Goal: Find specific page/section: Find specific page/section

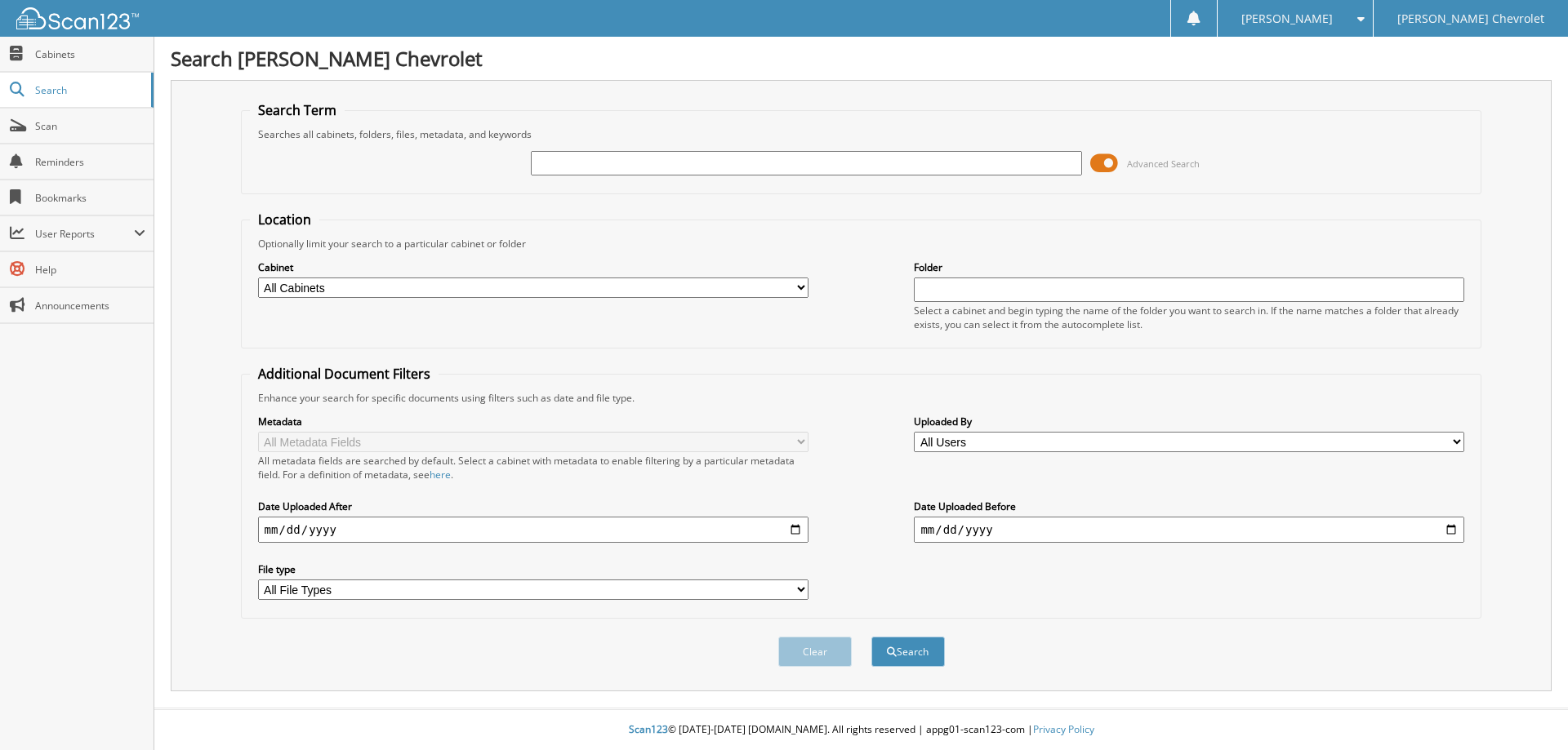
click at [708, 155] on input "text" at bounding box center [806, 163] width 551 height 25
type input "264942"
click at [896, 645] on button "Search" at bounding box center [908, 651] width 74 height 30
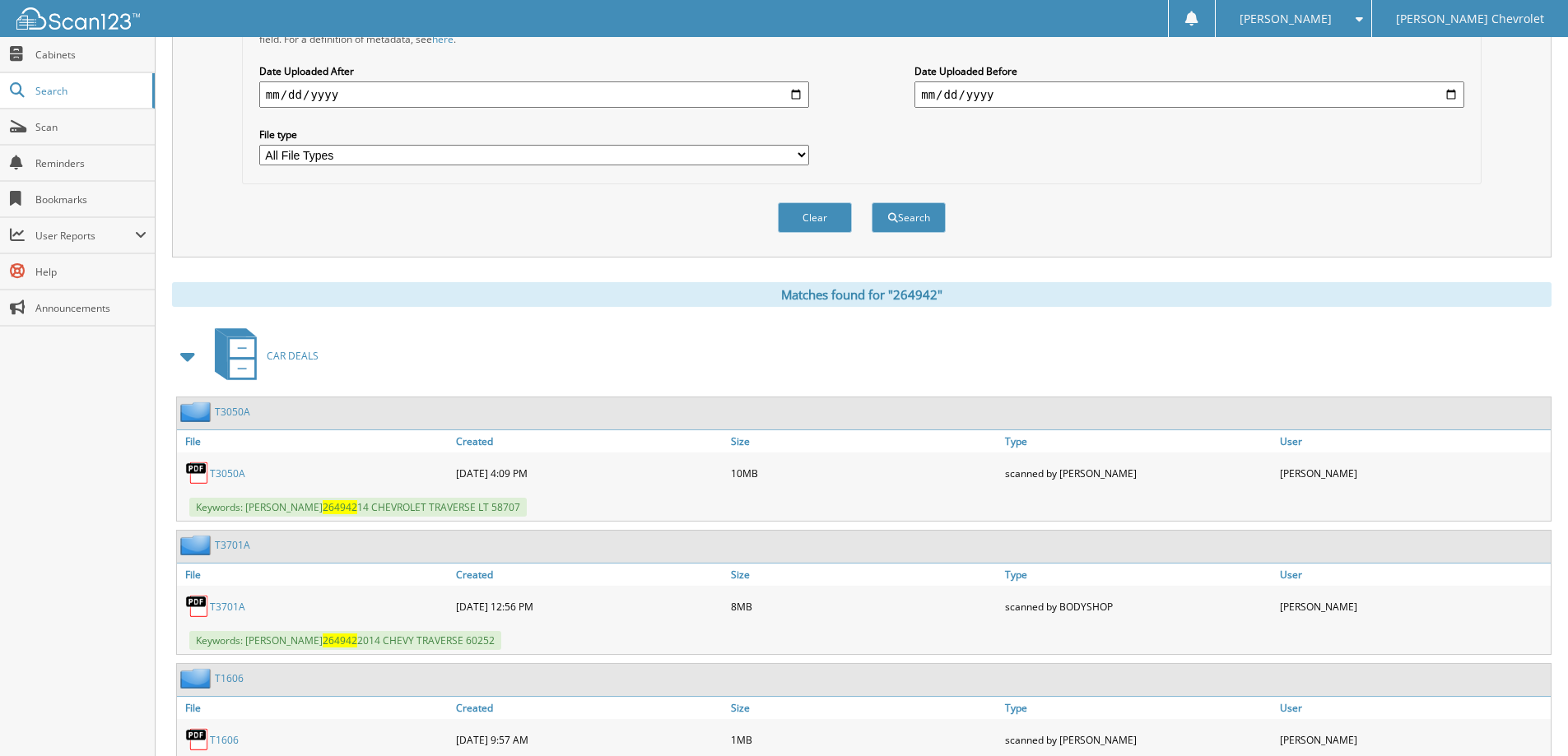
scroll to position [358, 0]
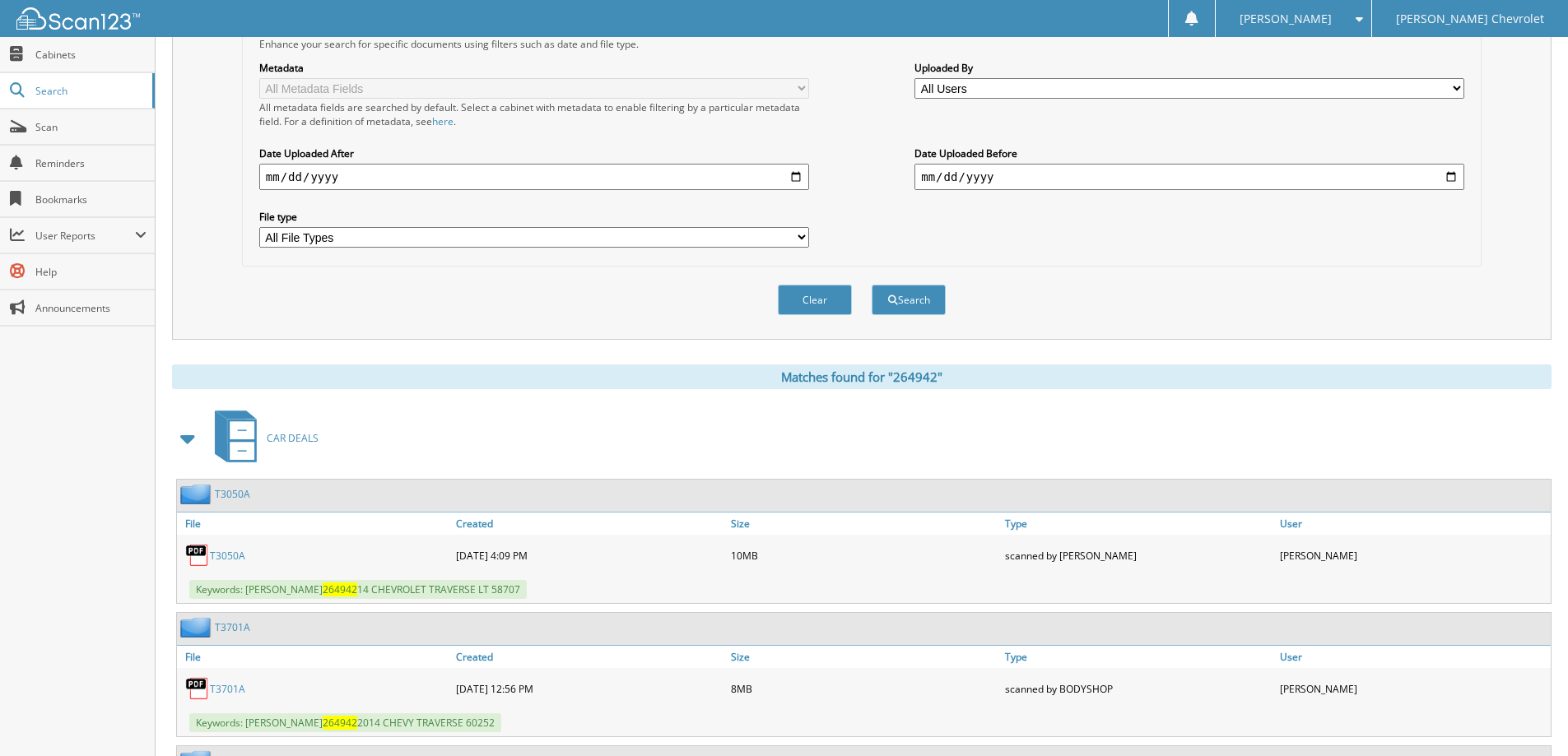
click at [235, 563] on div "T3050A" at bounding box center [314, 555] width 275 height 33
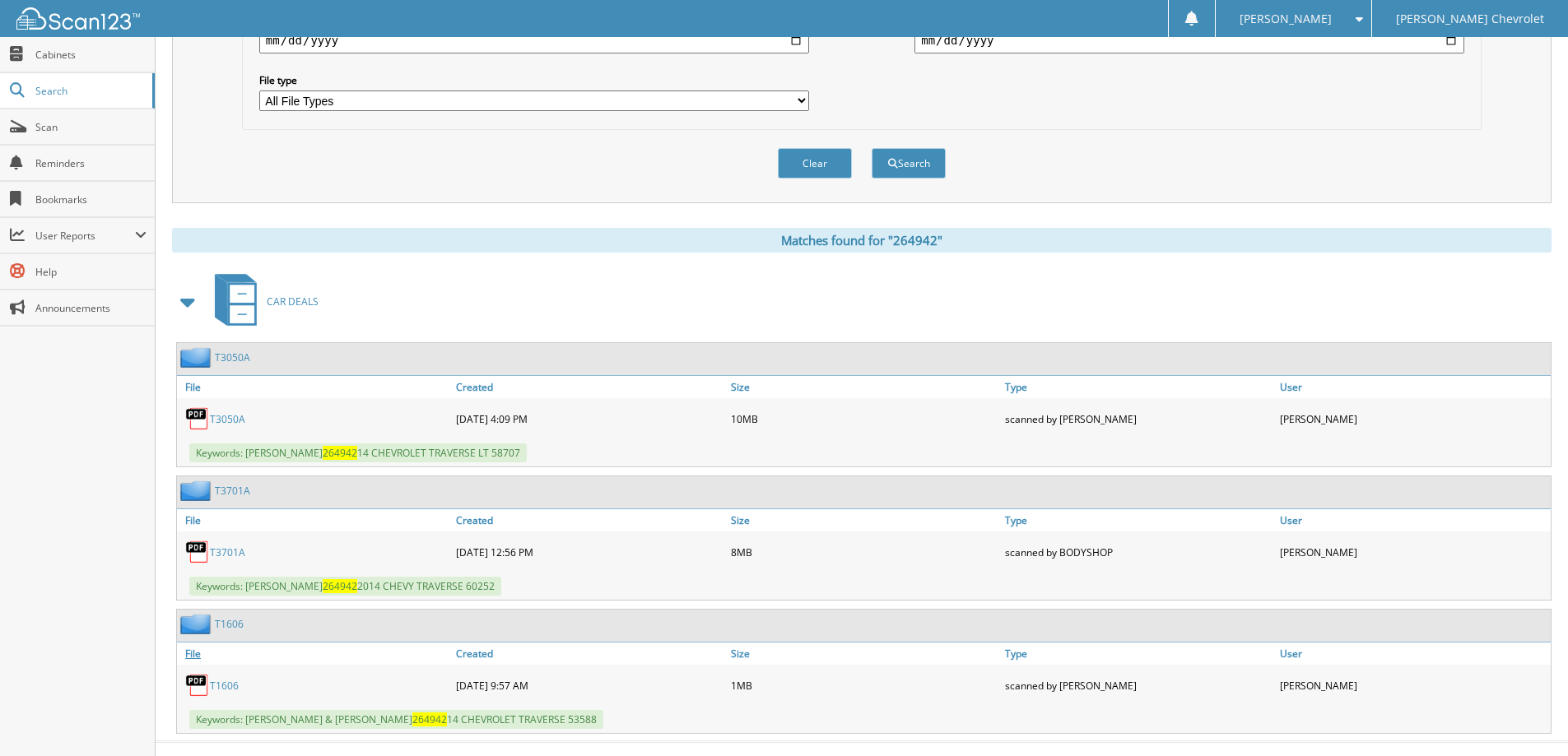
scroll to position [521, 0]
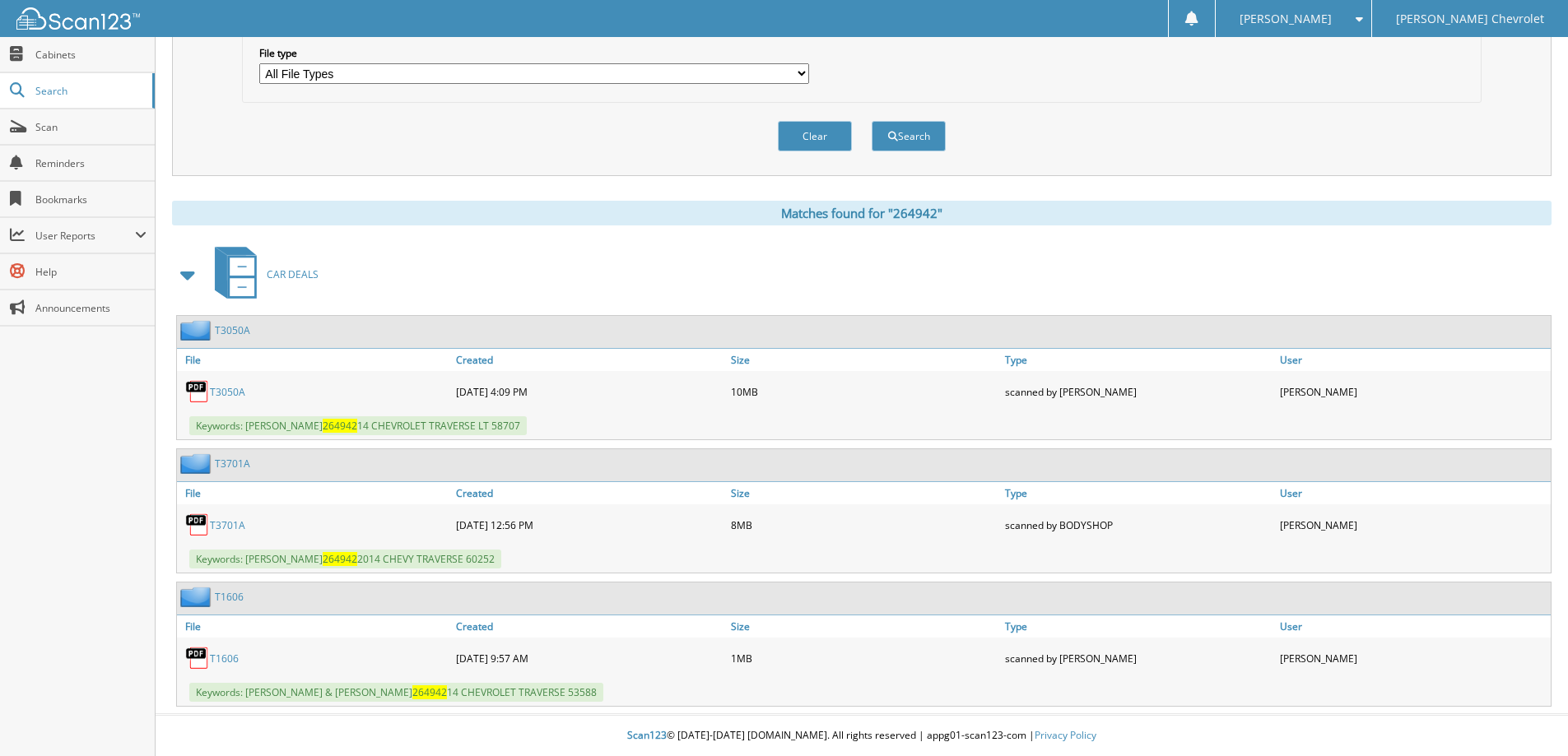
click at [229, 521] on link "T3701A" at bounding box center [227, 525] width 35 height 14
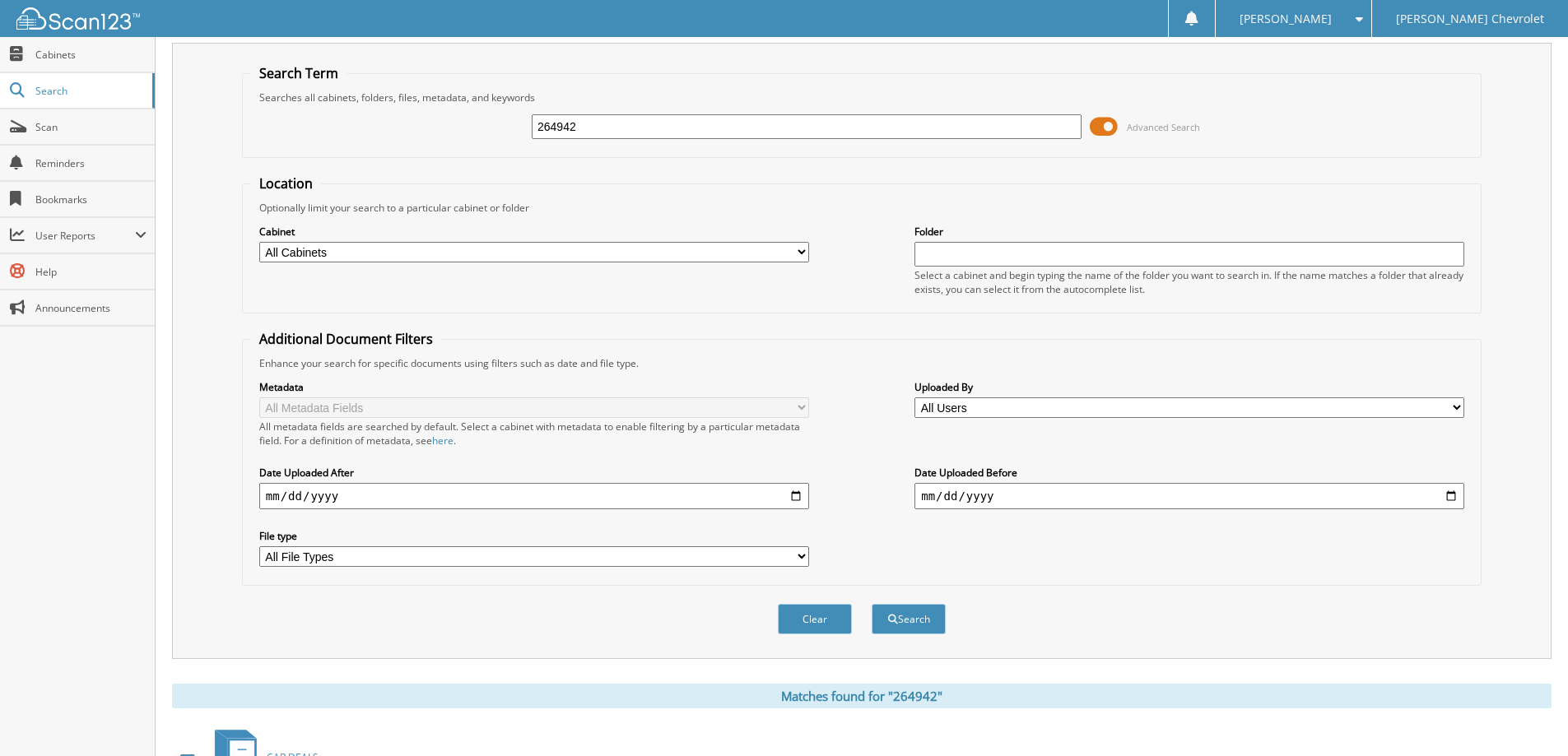
scroll to position [0, 0]
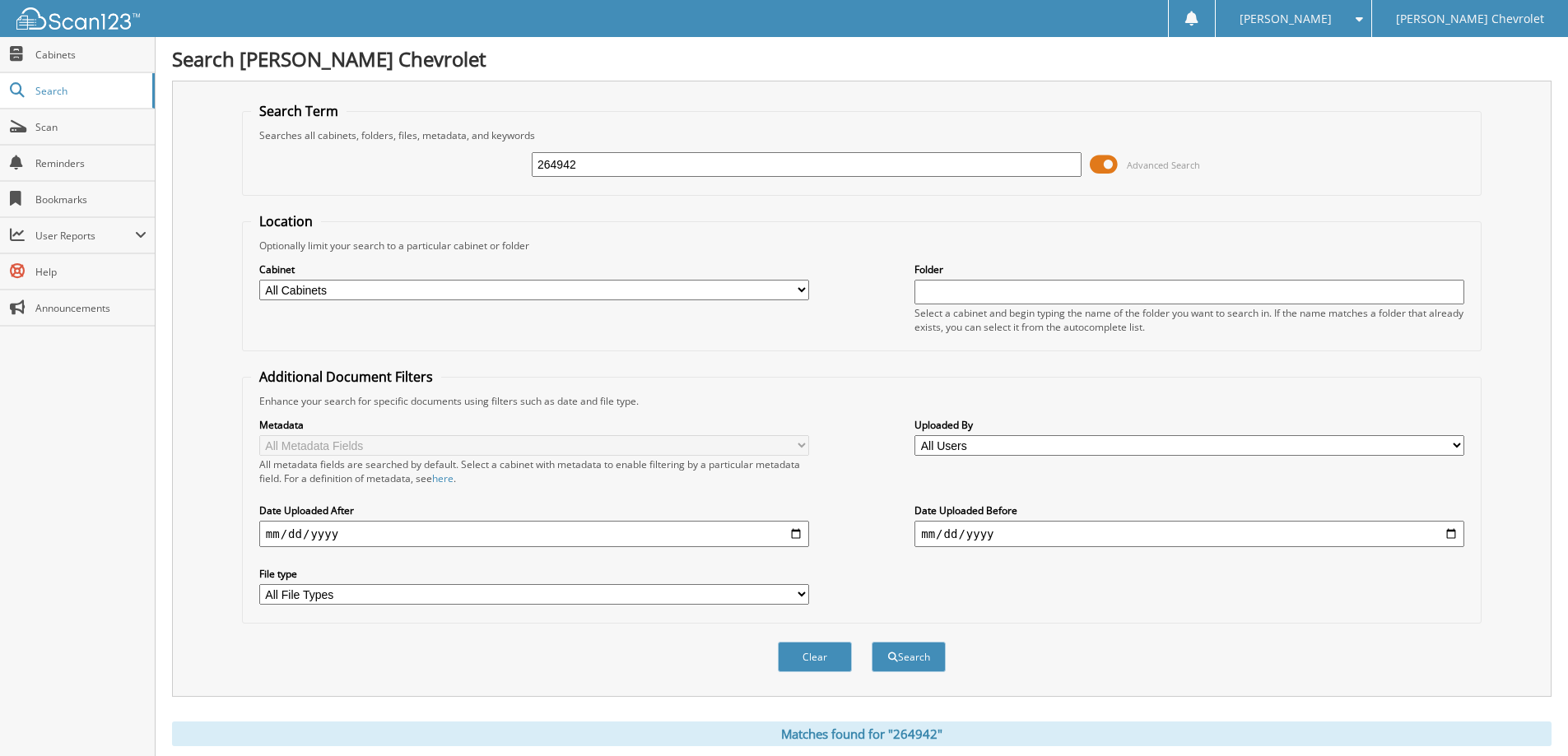
drag, startPoint x: 701, startPoint y: 169, endPoint x: 466, endPoint y: 207, distance: 238.1
click at [466, 207] on form "Search Term Searches all cabinets, folders, files, metadata, and keywords 26494…" at bounding box center [861, 397] width 1239 height 588
type input "143681"
click at [872, 641] on button "Search" at bounding box center [909, 656] width 74 height 31
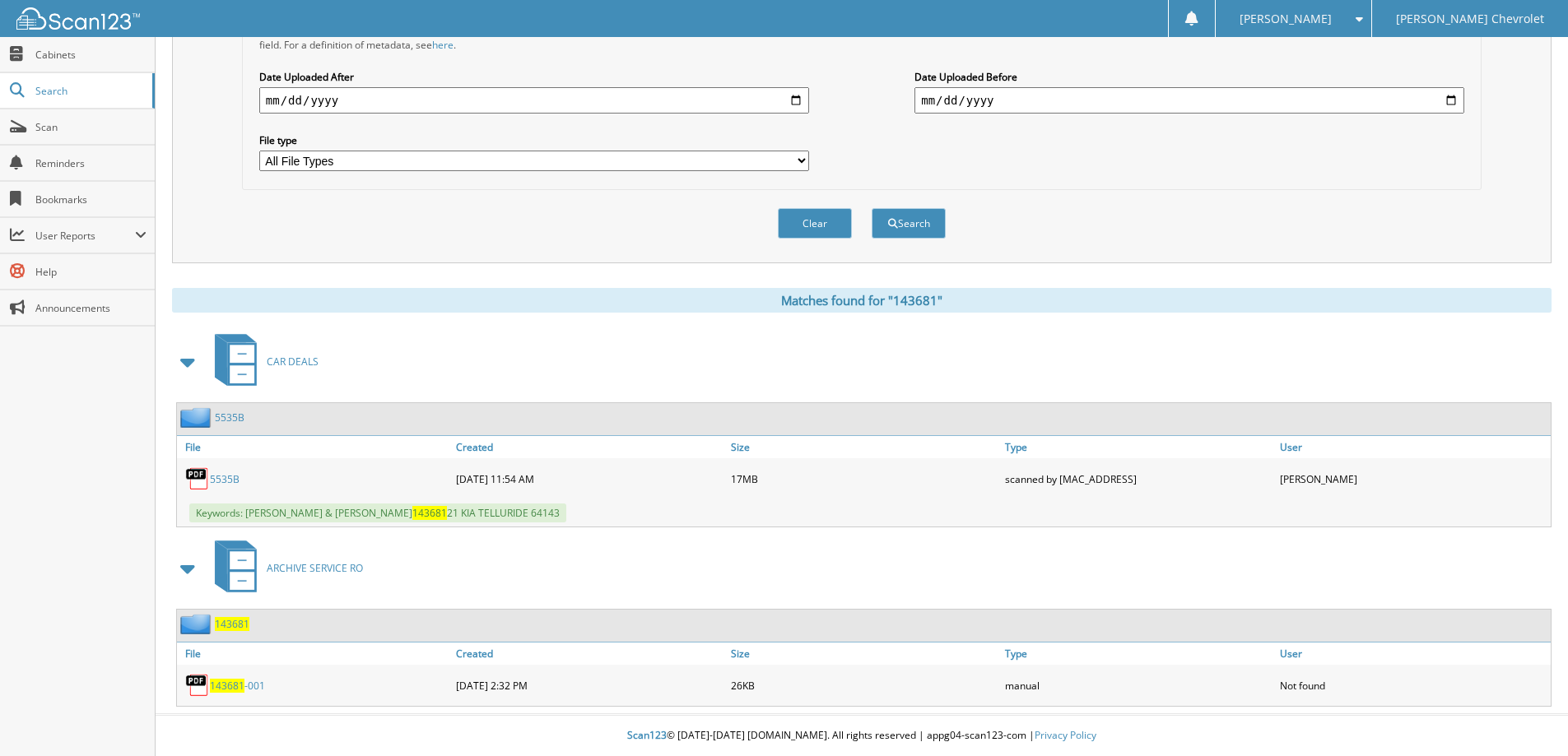
scroll to position [435, 0]
click at [227, 477] on link "5535B" at bounding box center [224, 479] width 30 height 14
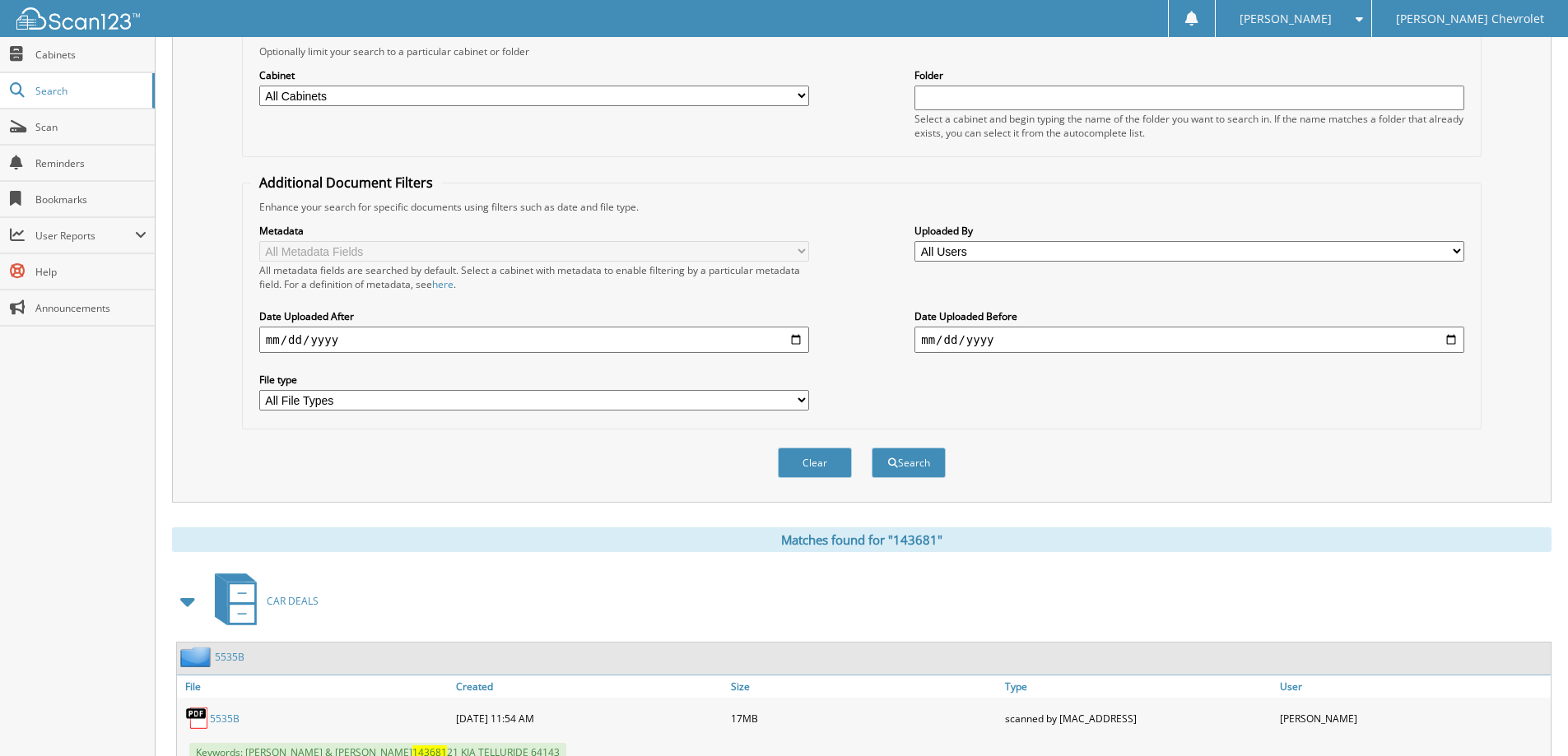
scroll to position [105, 0]
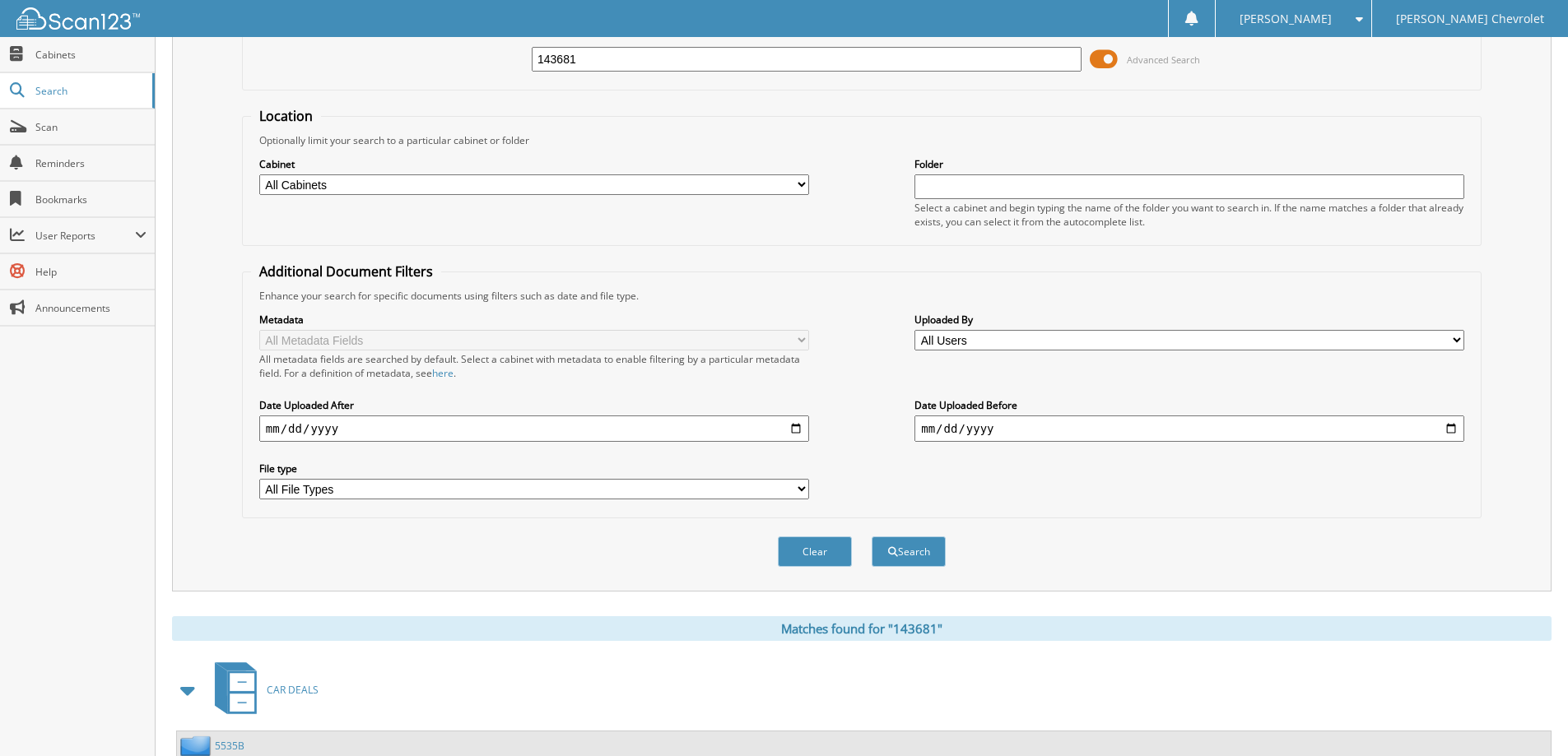
drag, startPoint x: 648, startPoint y: 59, endPoint x: 383, endPoint y: 65, distance: 265.1
click at [383, 65] on div "143681 Advanced Search" at bounding box center [862, 60] width 1222 height 45
type input "696770"
click at [872, 536] on button "Search" at bounding box center [909, 551] width 74 height 31
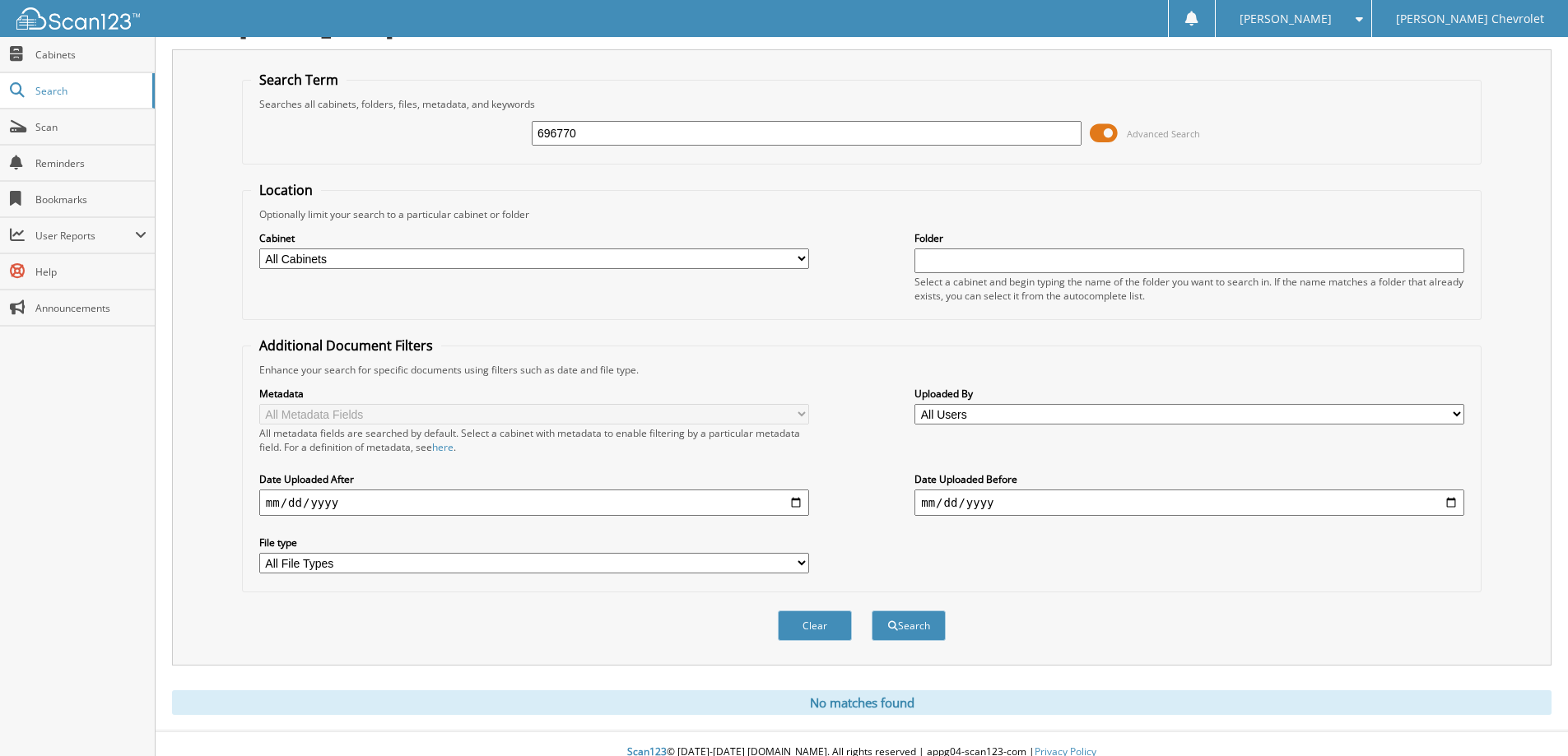
scroll to position [48, 0]
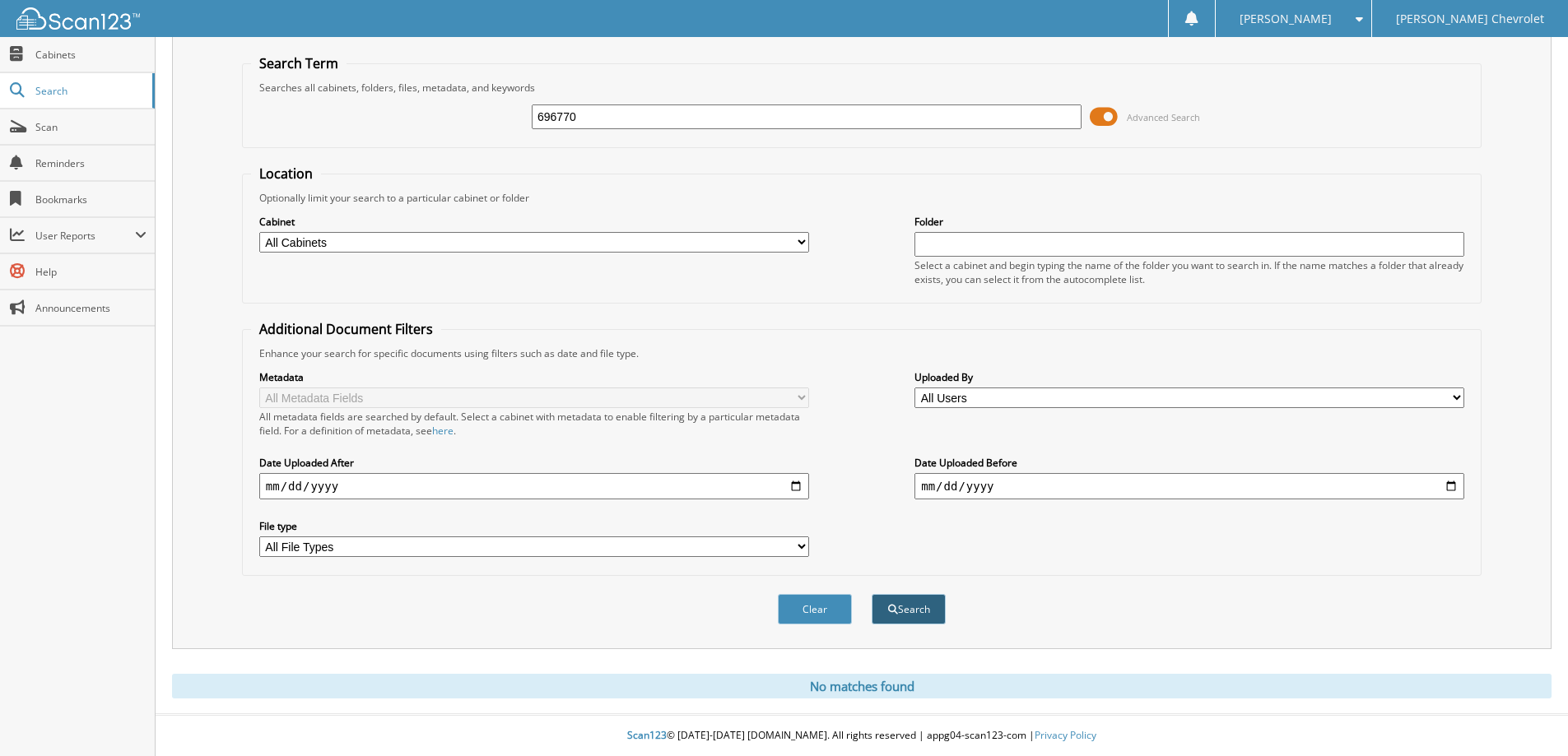
click at [917, 603] on button "Search" at bounding box center [909, 609] width 74 height 31
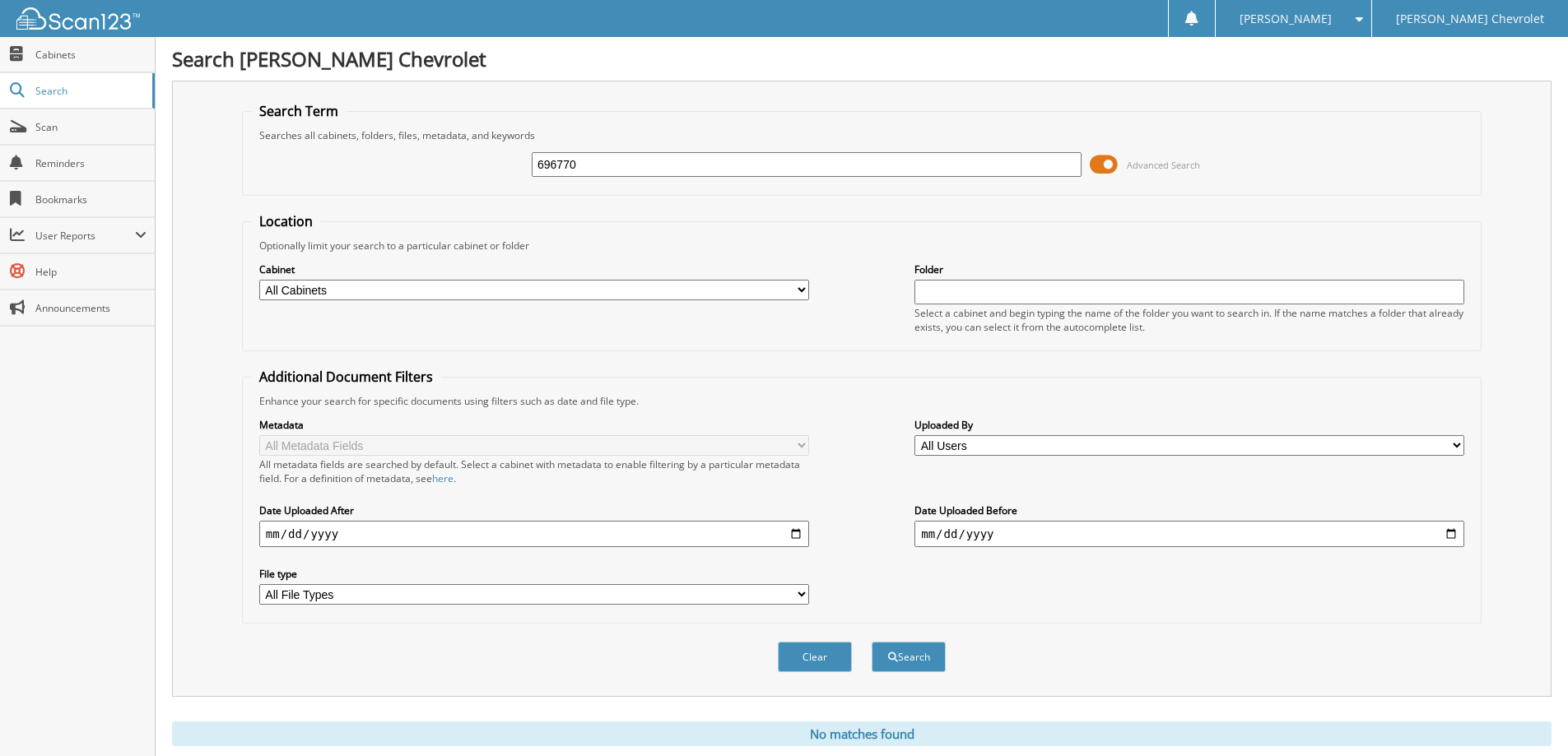
drag, startPoint x: 643, startPoint y: 163, endPoint x: 385, endPoint y: 134, distance: 259.6
click at [391, 134] on fieldset "Search Term Searches all cabinets, folders, files, metadata, and keywords 69677…" at bounding box center [861, 149] width 1239 height 94
type input "109440"
click at [872, 641] on button "Search" at bounding box center [909, 656] width 74 height 31
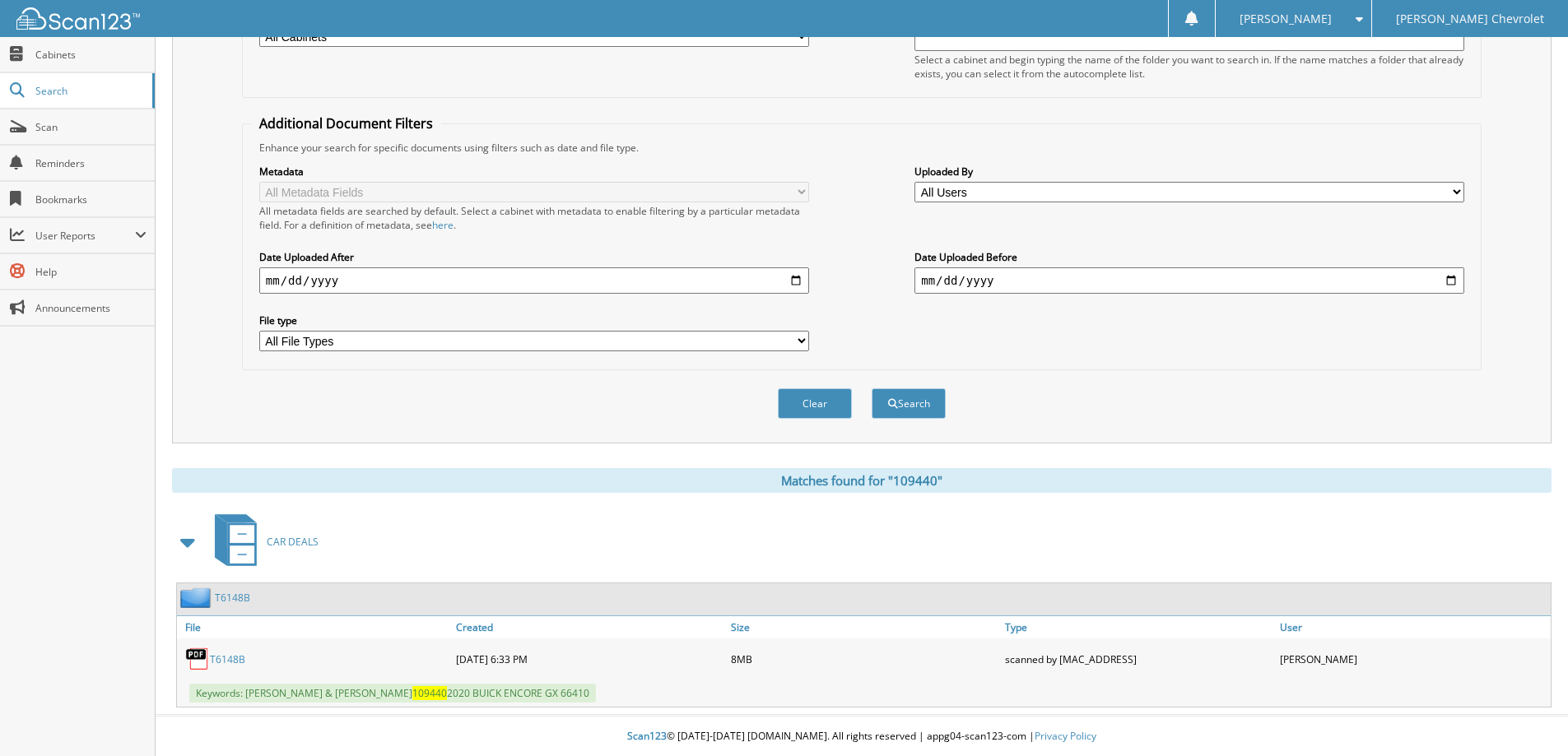
scroll to position [255, 0]
click at [237, 655] on link "T6148B" at bounding box center [227, 658] width 35 height 14
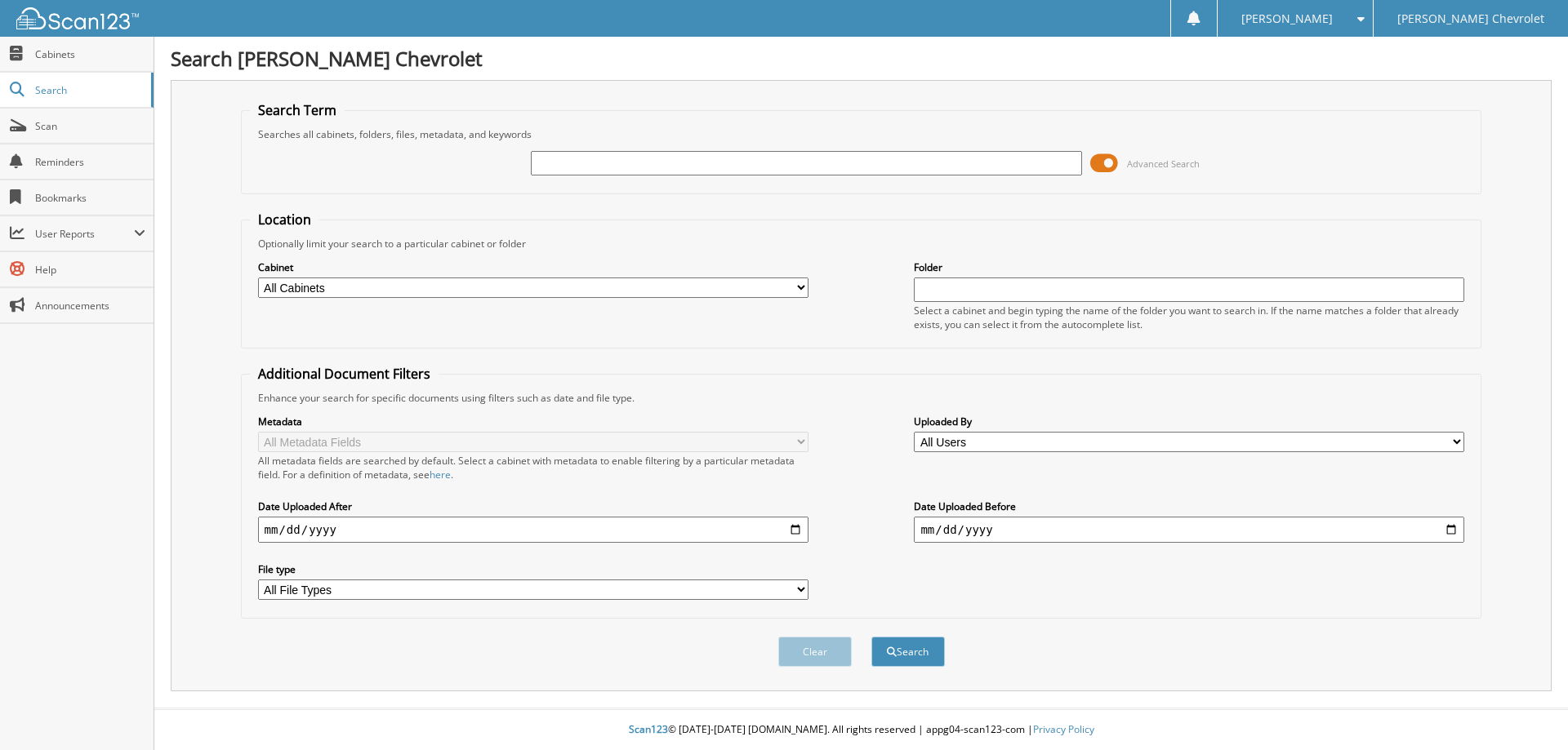
click at [621, 172] on input "text" at bounding box center [806, 163] width 551 height 25
type input "C46549"
click at [928, 647] on button "Search" at bounding box center [908, 651] width 74 height 30
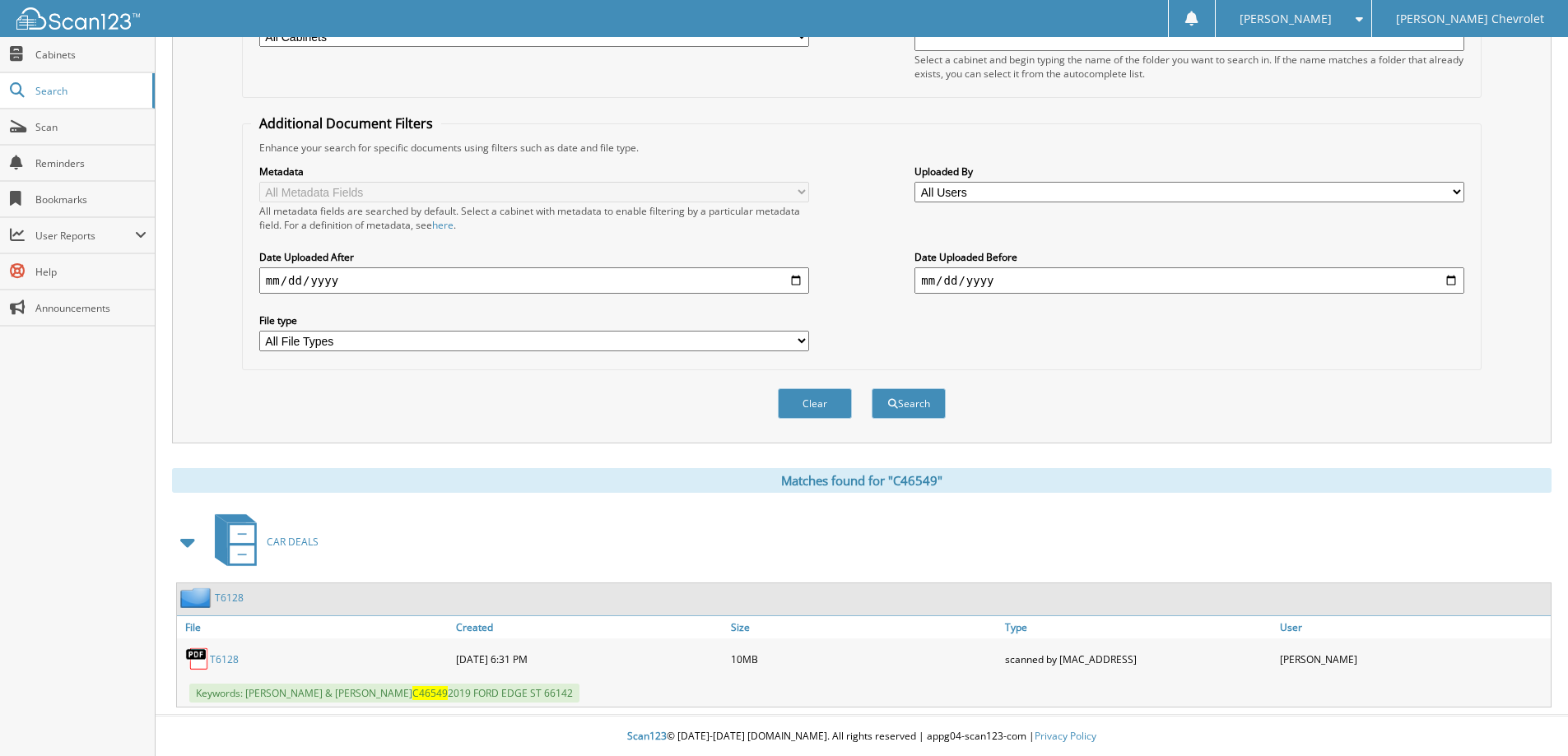
scroll to position [255, 0]
click at [292, 542] on span "CAR DEALS" at bounding box center [292, 541] width 52 height 14
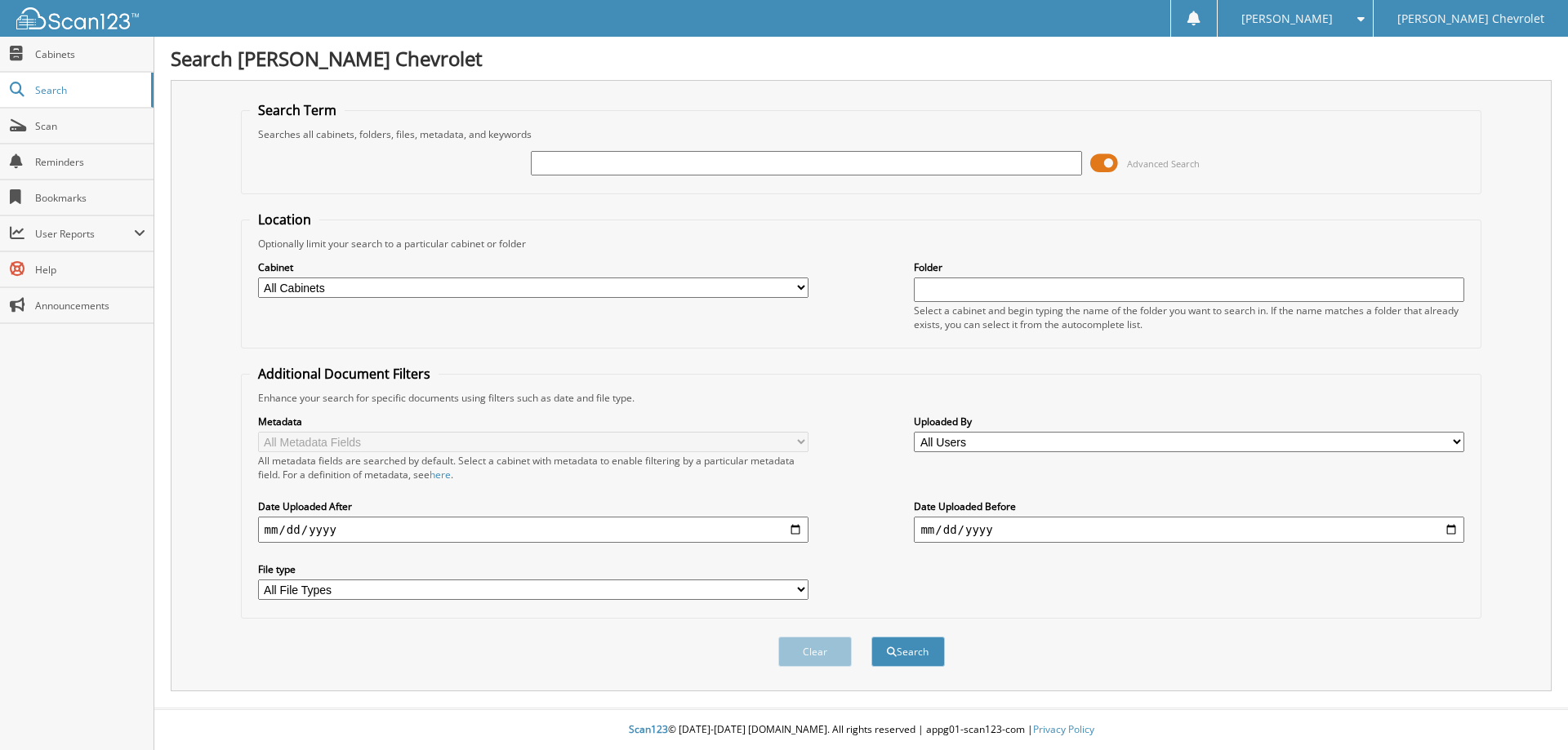
click at [634, 165] on input "text" at bounding box center [806, 163] width 551 height 25
type input "C46549"
click at [871, 636] on button "Search" at bounding box center [908, 651] width 74 height 30
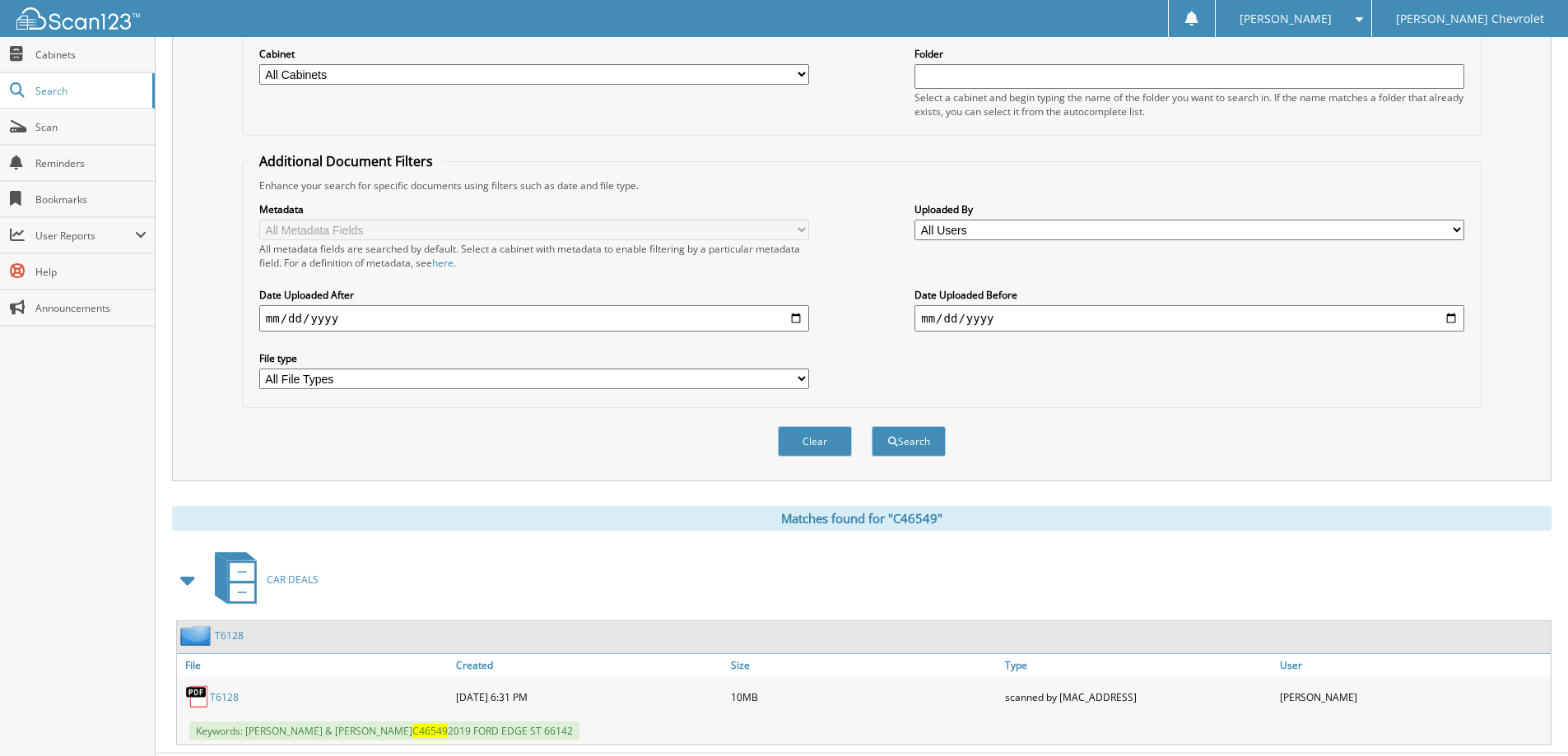
scroll to position [255, 0]
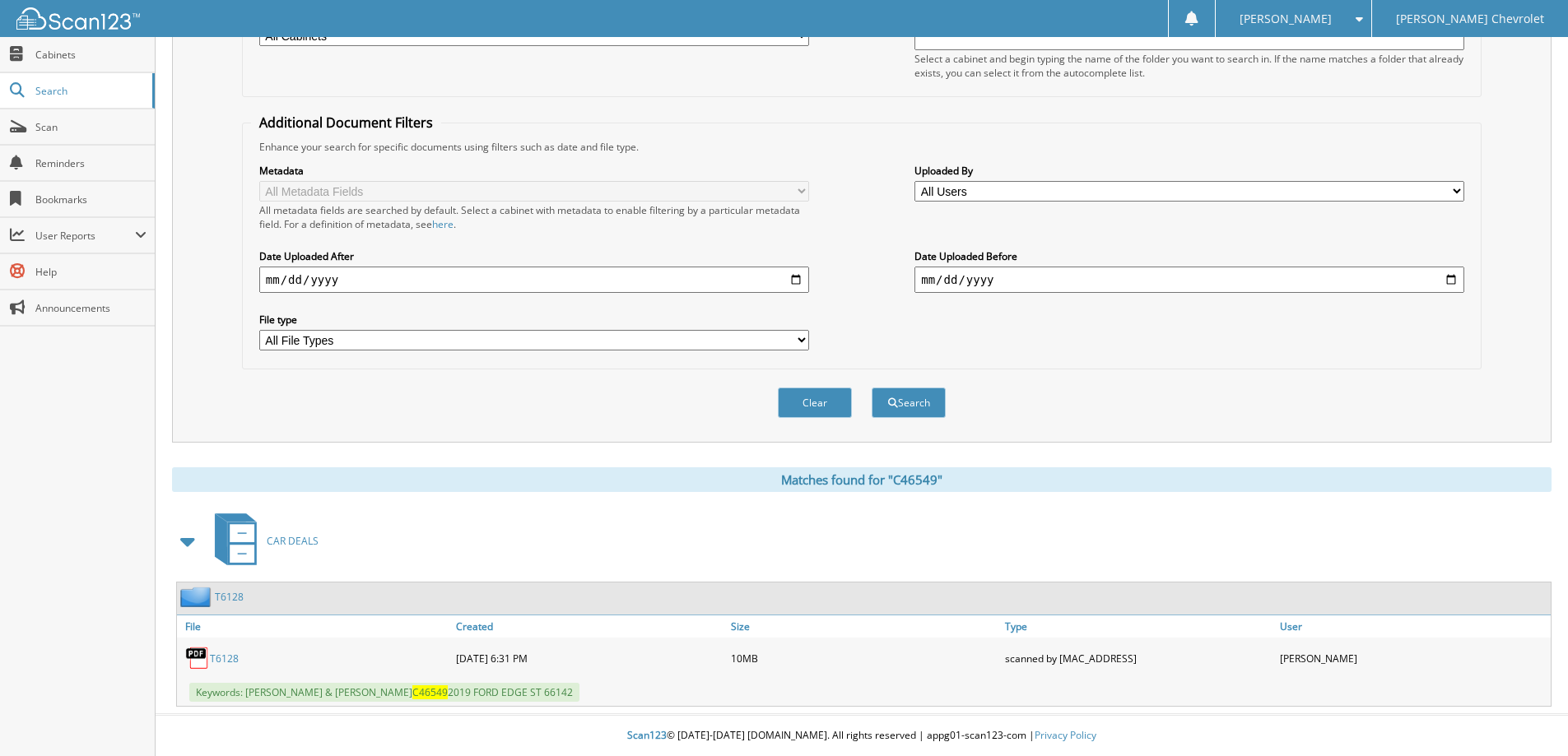
click at [230, 659] on link "T6128" at bounding box center [223, 658] width 29 height 14
